Goal: Task Accomplishment & Management: Manage account settings

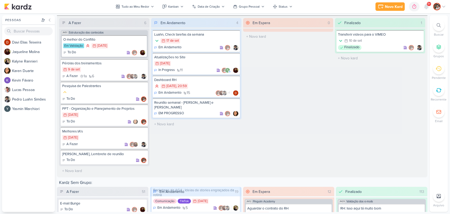
scroll to position [448, 0]
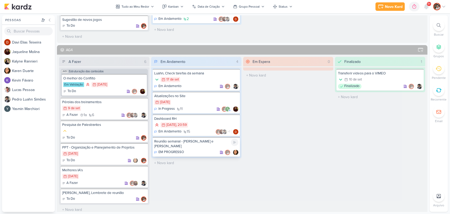
click at [197, 150] on div "EM PROGRESSO" at bounding box center [196, 152] width 84 height 5
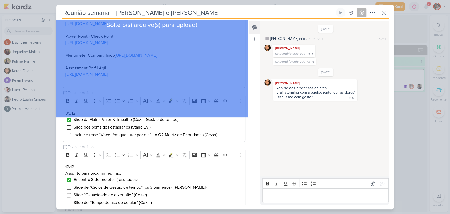
scroll to position [88, 0]
click at [220, 84] on p "Editor editing area: main" at bounding box center [153, 80] width 177 height 6
click at [139, 98] on div "Solte o(s) arquivo(s) para upload!" at bounding box center [151, 24] width 191 height 185
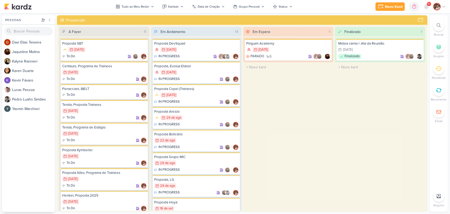
click at [301, 136] on div "Em Espera 1 [GEOGRAPHIC_DATA] 29/3 [DATE] PARADO 6" at bounding box center [288, 119] width 90 height 184
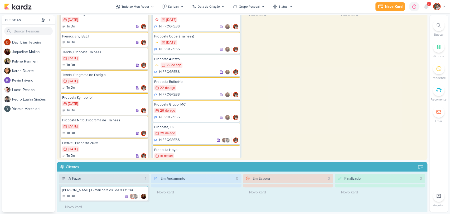
click at [368, 62] on div "Finalizado 1 Midea carrier | Ata da Reunião 16/10 [DATE] Finalizado" at bounding box center [380, 66] width 90 height 184
click at [445, 6] on icon at bounding box center [443, 6] width 3 height 1
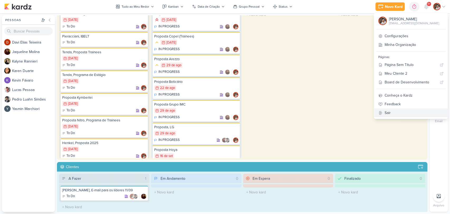
click at [400, 110] on link "Sair" at bounding box center [411, 112] width 74 height 9
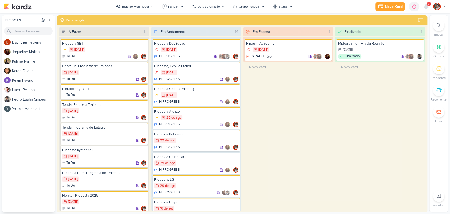
click at [180, 35] on div "Em Andamento 14" at bounding box center [200, 31] width 81 height 9
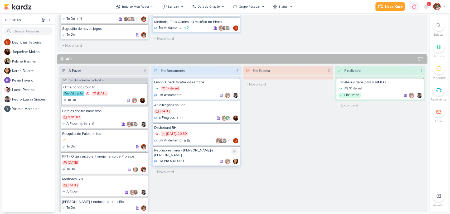
click at [176, 151] on div "Reunião semanal - [PERSON_NAME] e [PERSON_NAME]" at bounding box center [196, 152] width 84 height 9
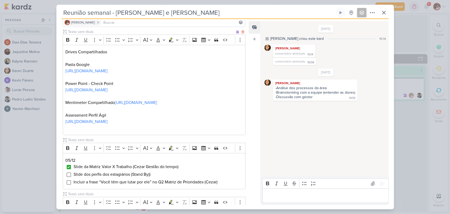
scroll to position [59, 0]
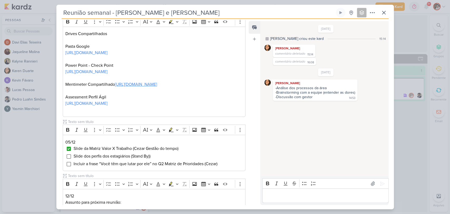
click at [138, 87] on link "https://www.mentimeter.com/app/presentation/al2eth5avdd2ik3uq9f2jcv2otfhds3i/ed…" at bounding box center [136, 84] width 42 height 5
